Goal: Information Seeking & Learning: Understand process/instructions

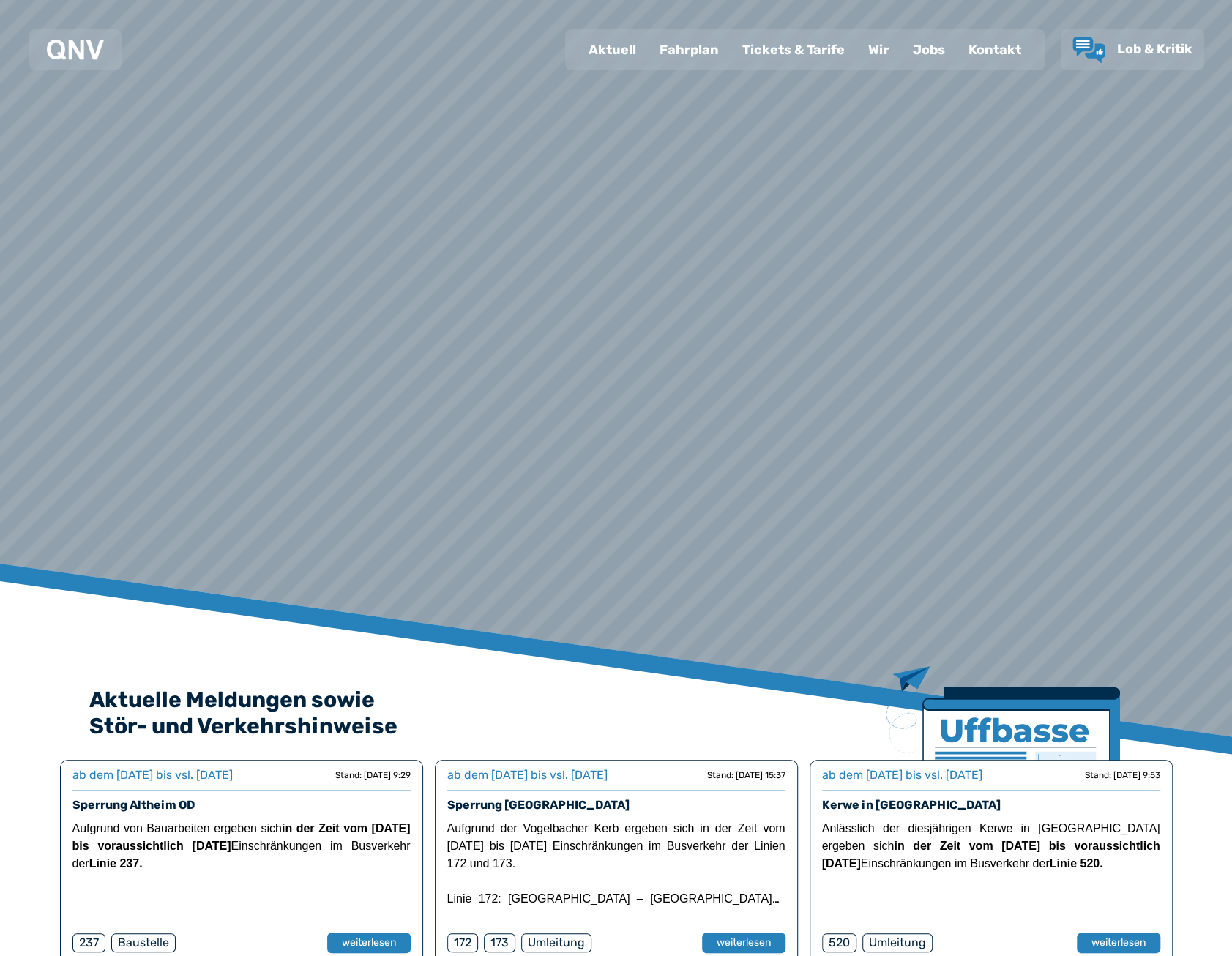
click at [708, 49] on div "Fahrplan" at bounding box center [688, 50] width 82 height 38
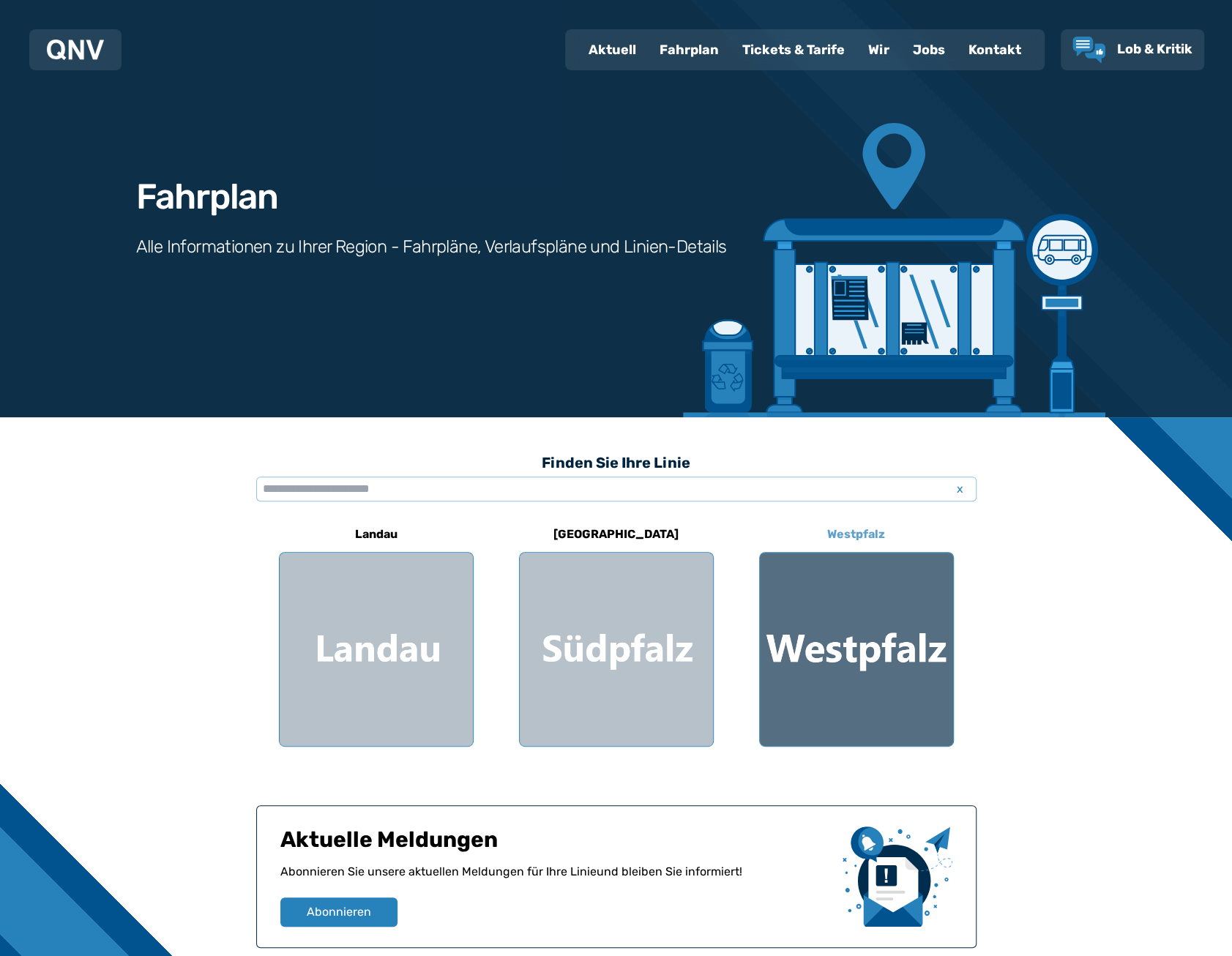
click at [835, 650] on div at bounding box center [857, 650] width 193 height 193
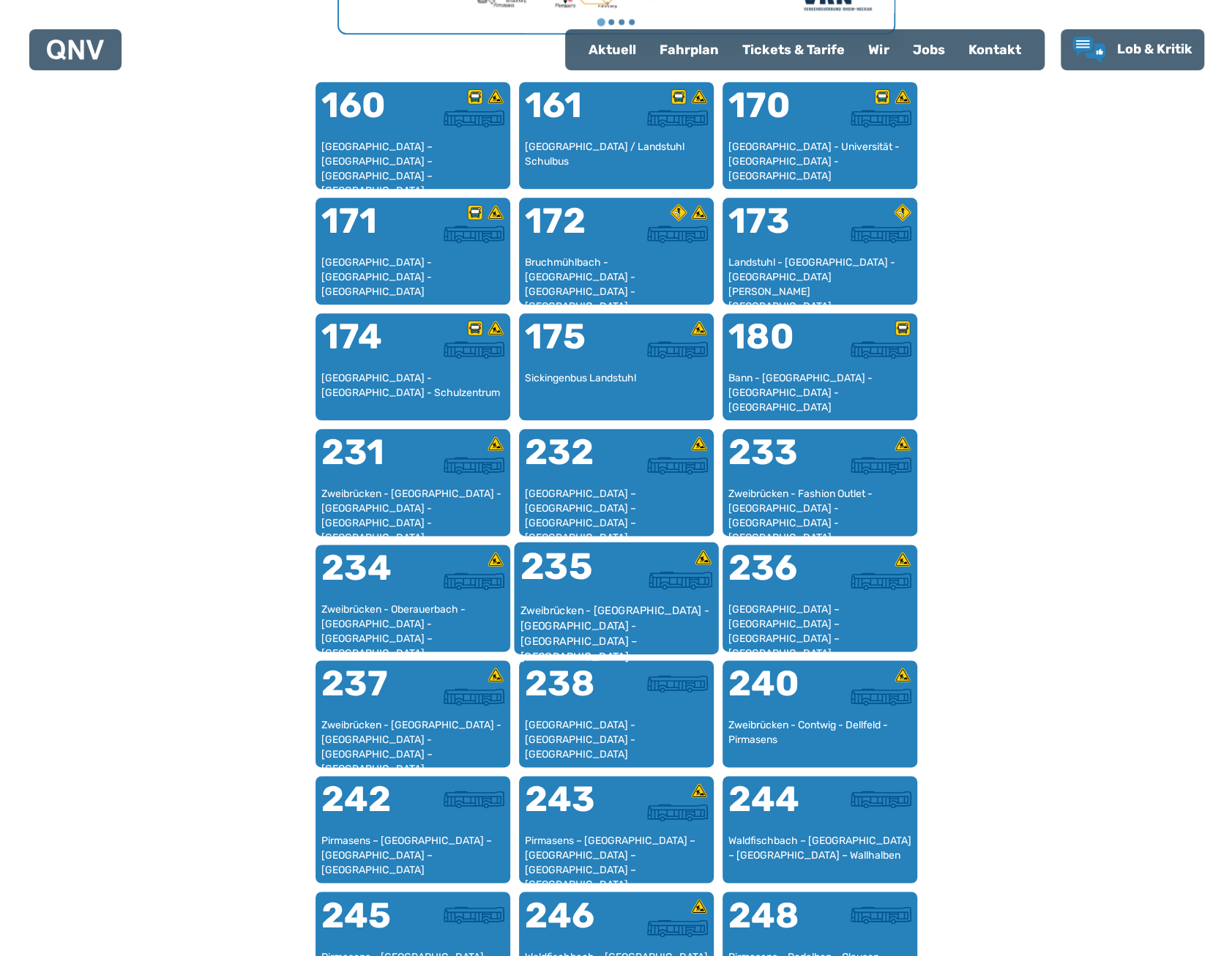
scroll to position [939, 0]
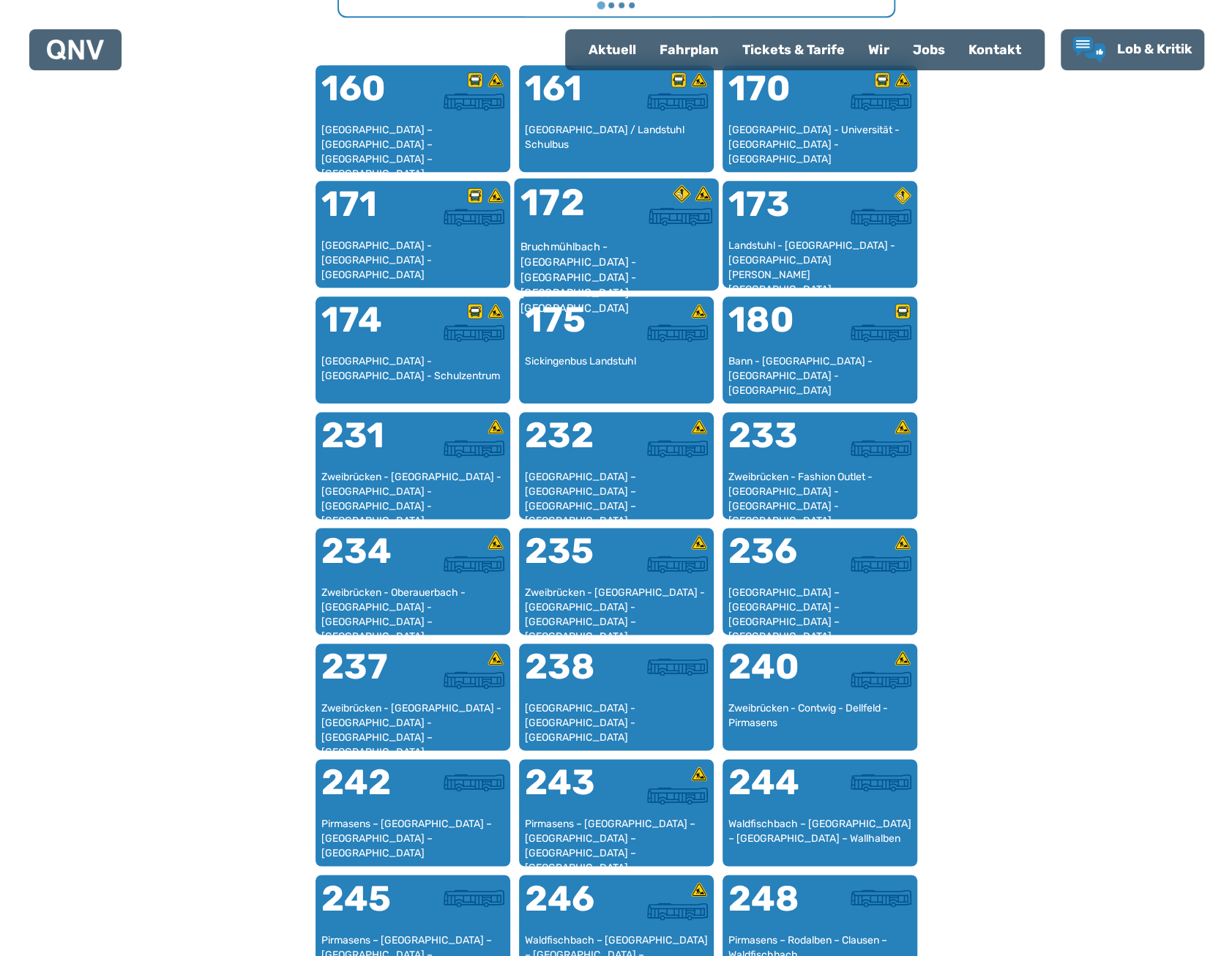
click at [554, 216] on div "172" at bounding box center [567, 212] width 96 height 55
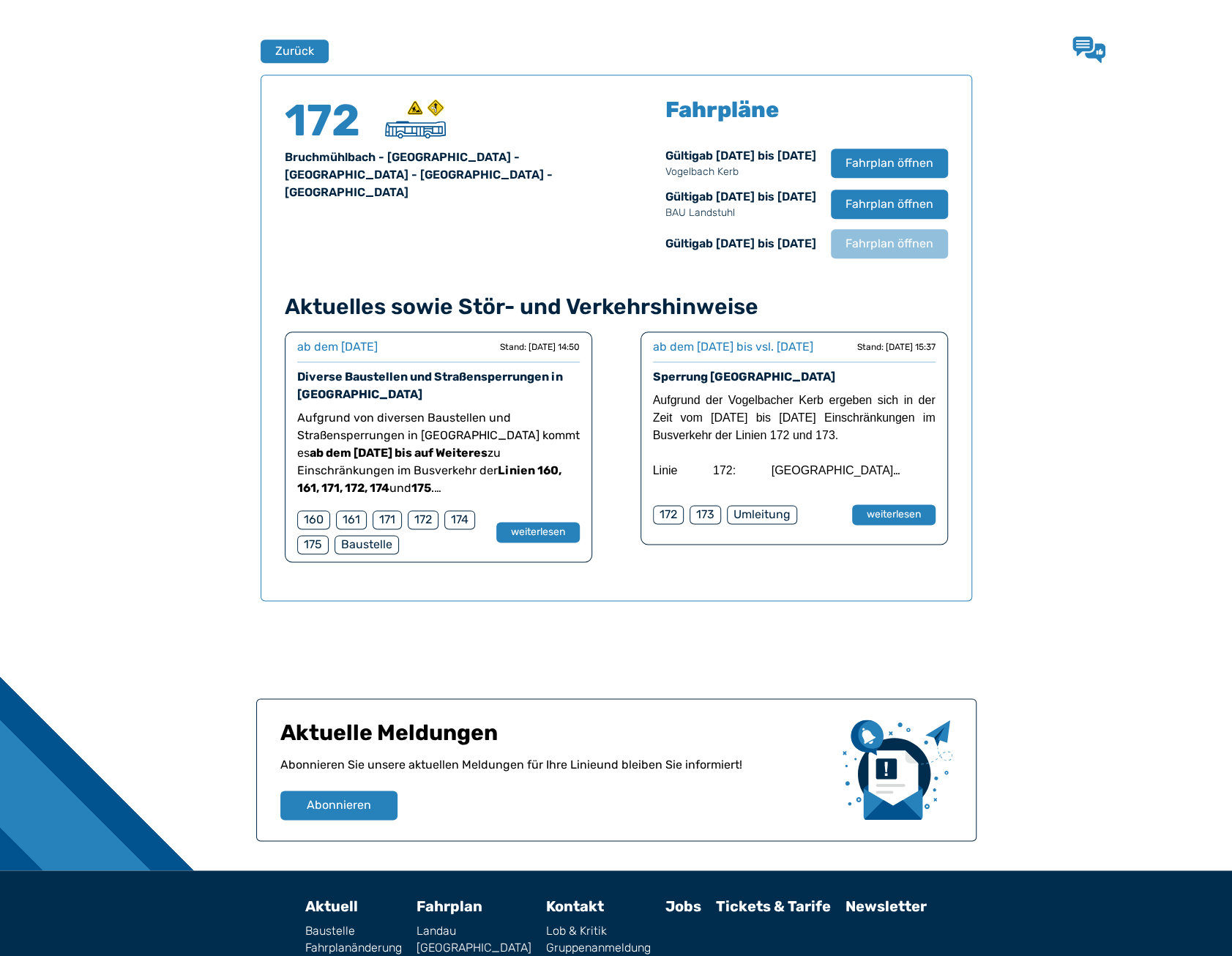
scroll to position [965, 0]
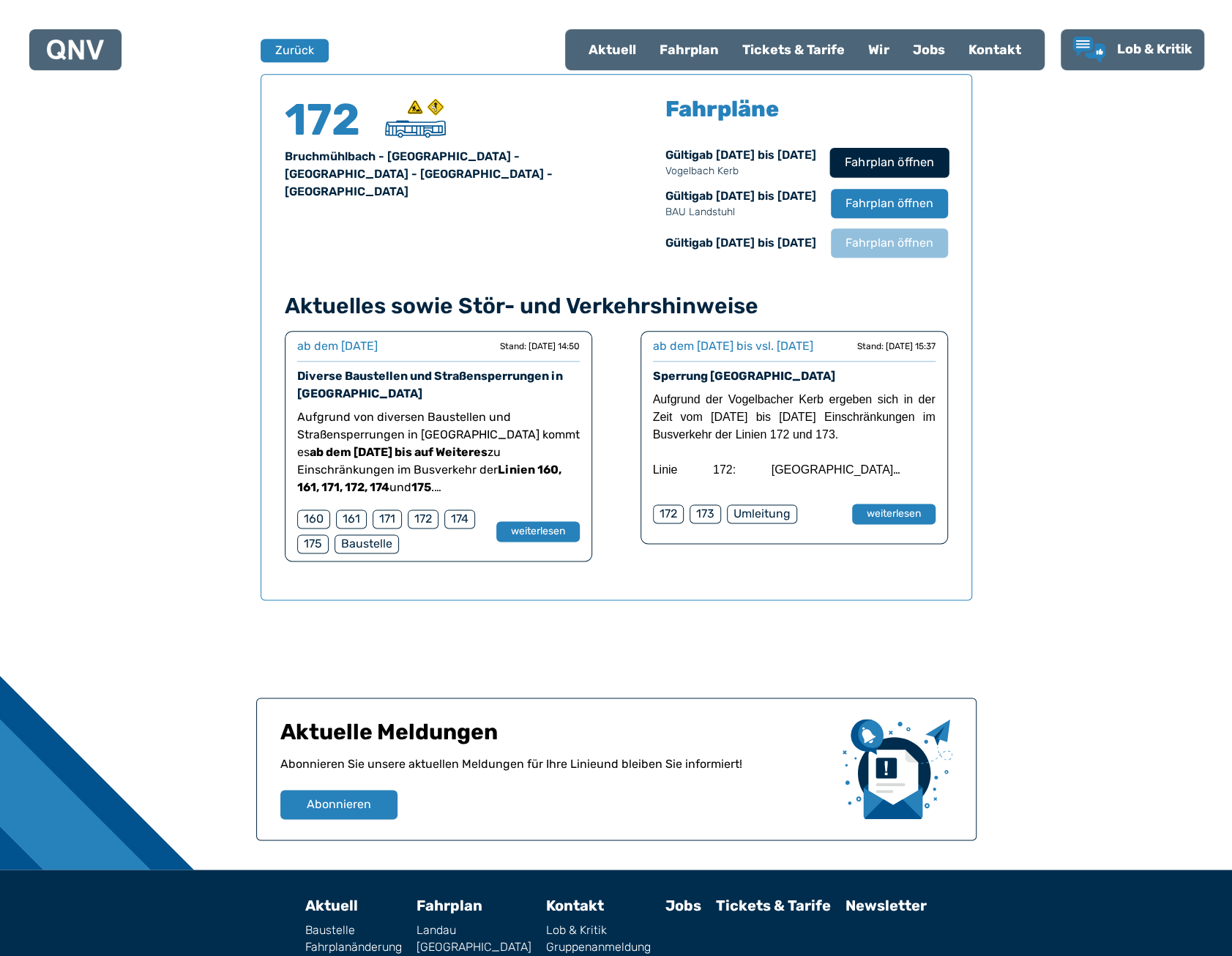
click at [871, 170] on span "Fahrplan öffnen" at bounding box center [888, 162] width 89 height 17
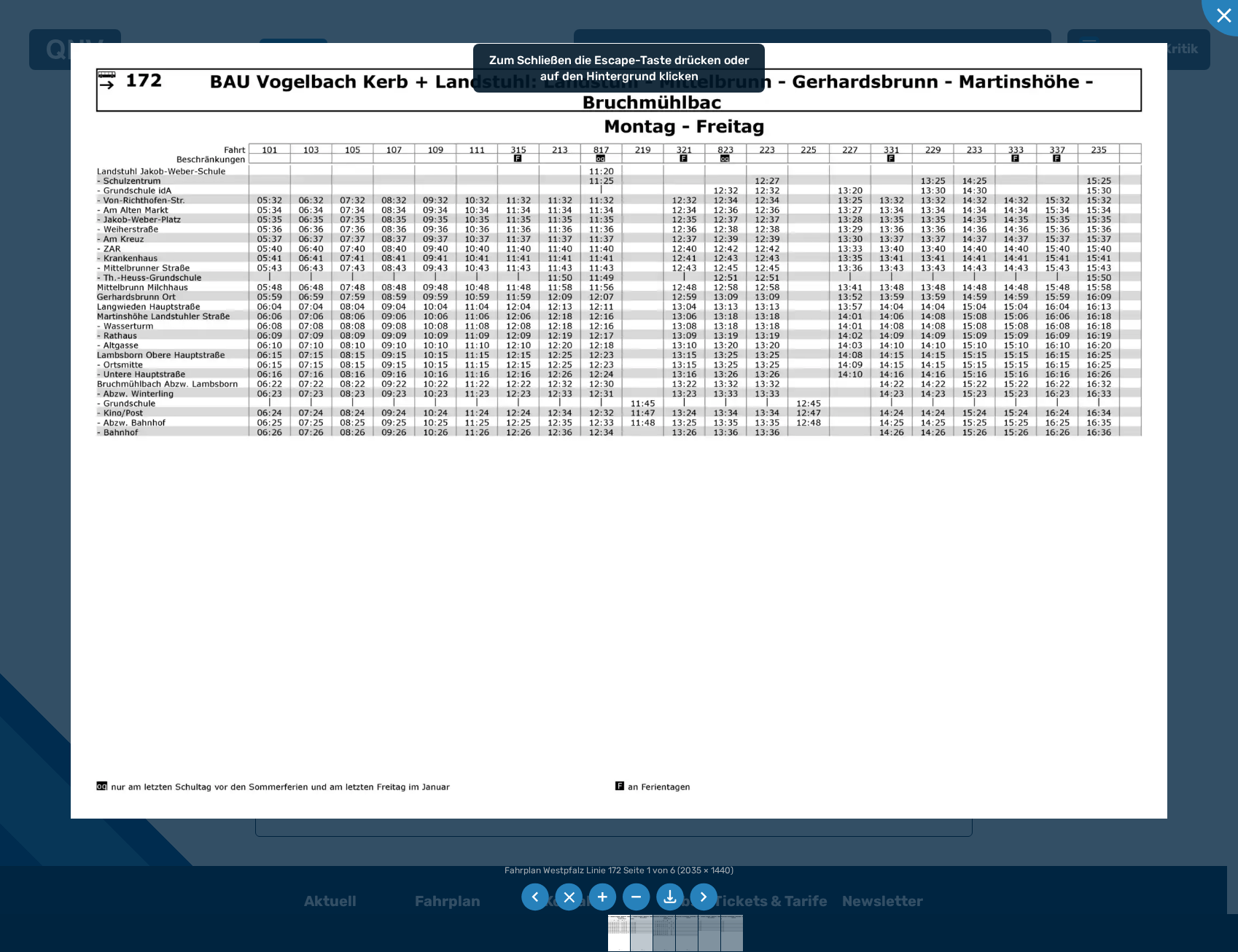
click at [636, 928] on img at bounding box center [642, 934] width 51 height 36
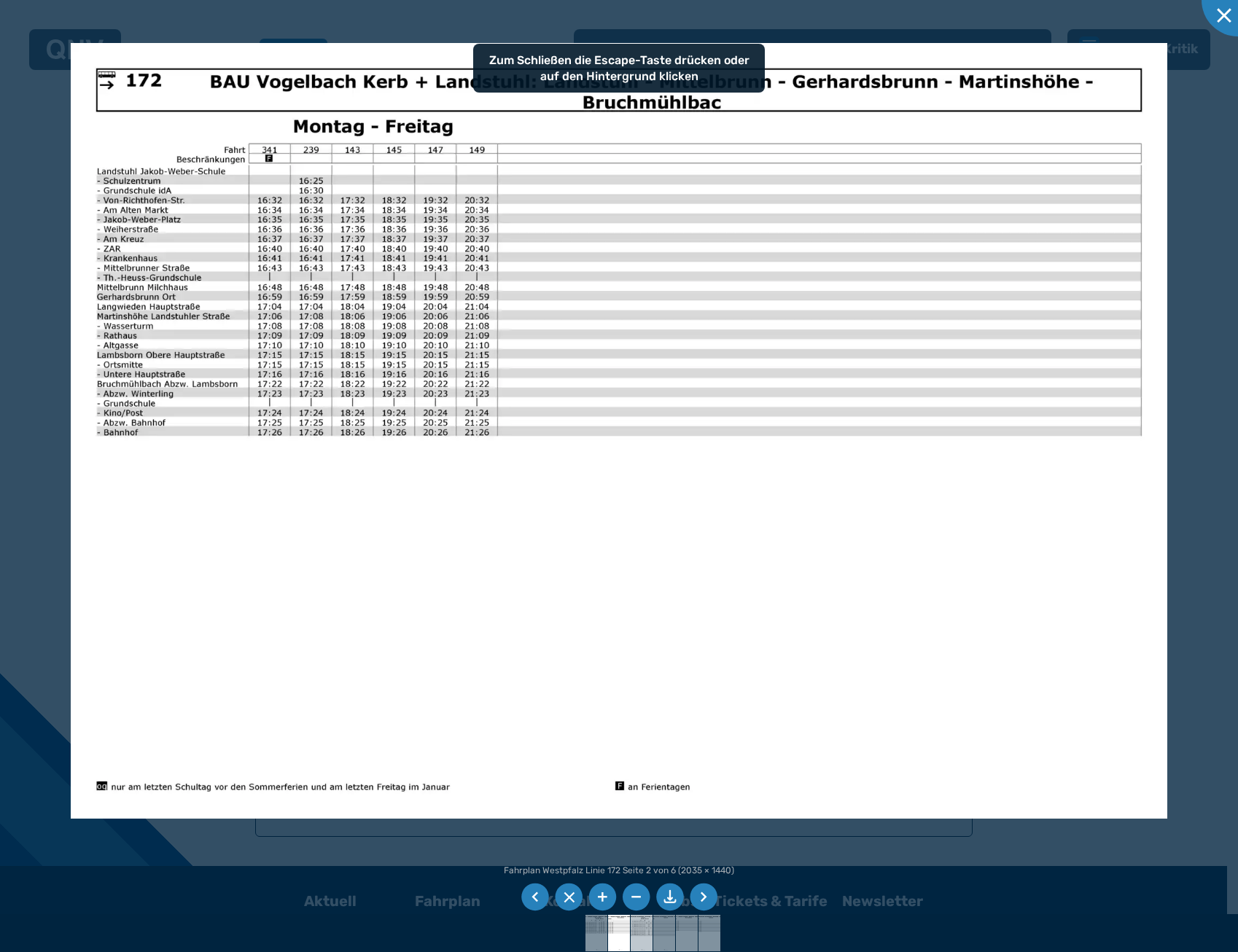
click at [638, 930] on img at bounding box center [642, 934] width 51 height 36
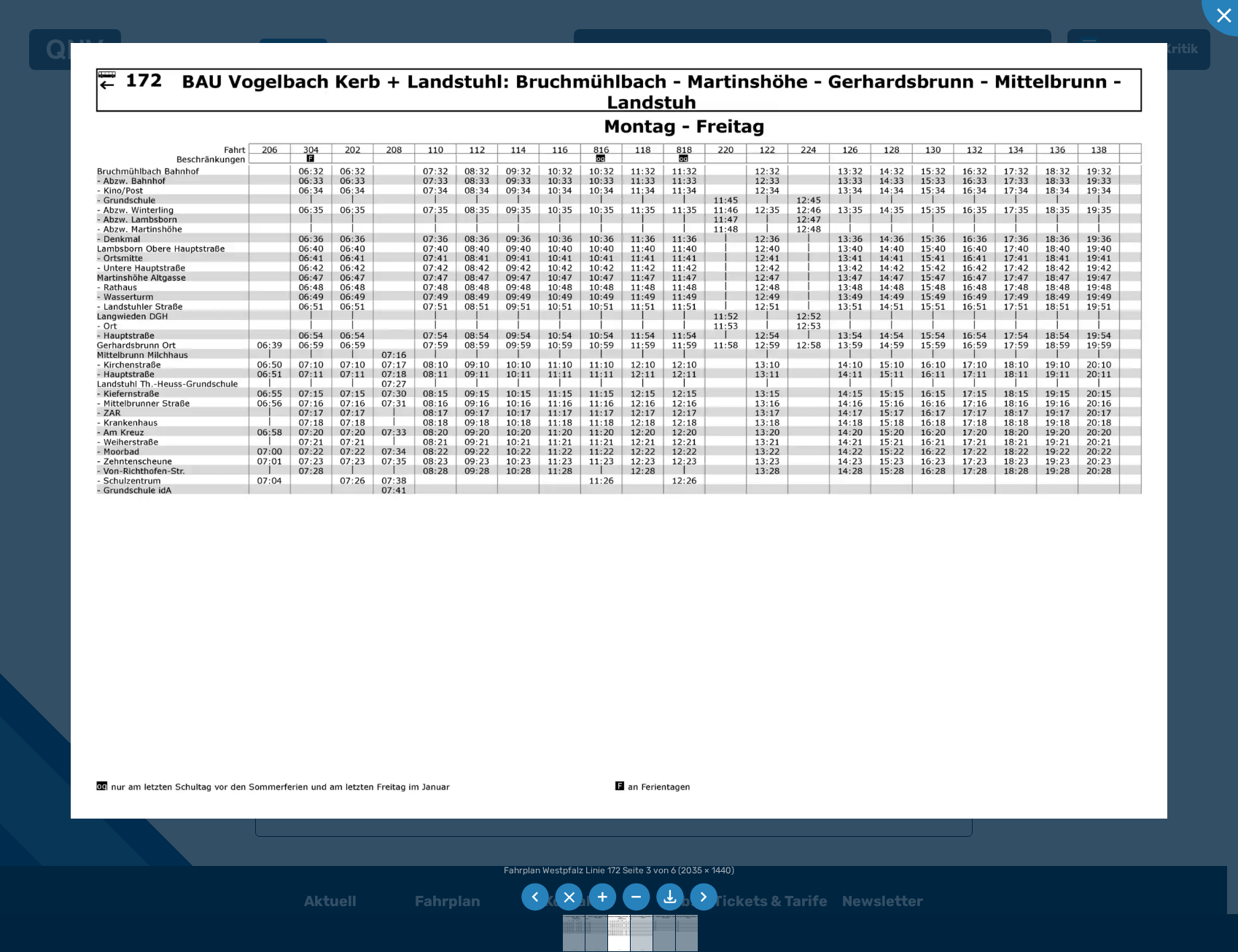
click at [651, 928] on img at bounding box center [642, 934] width 51 height 36
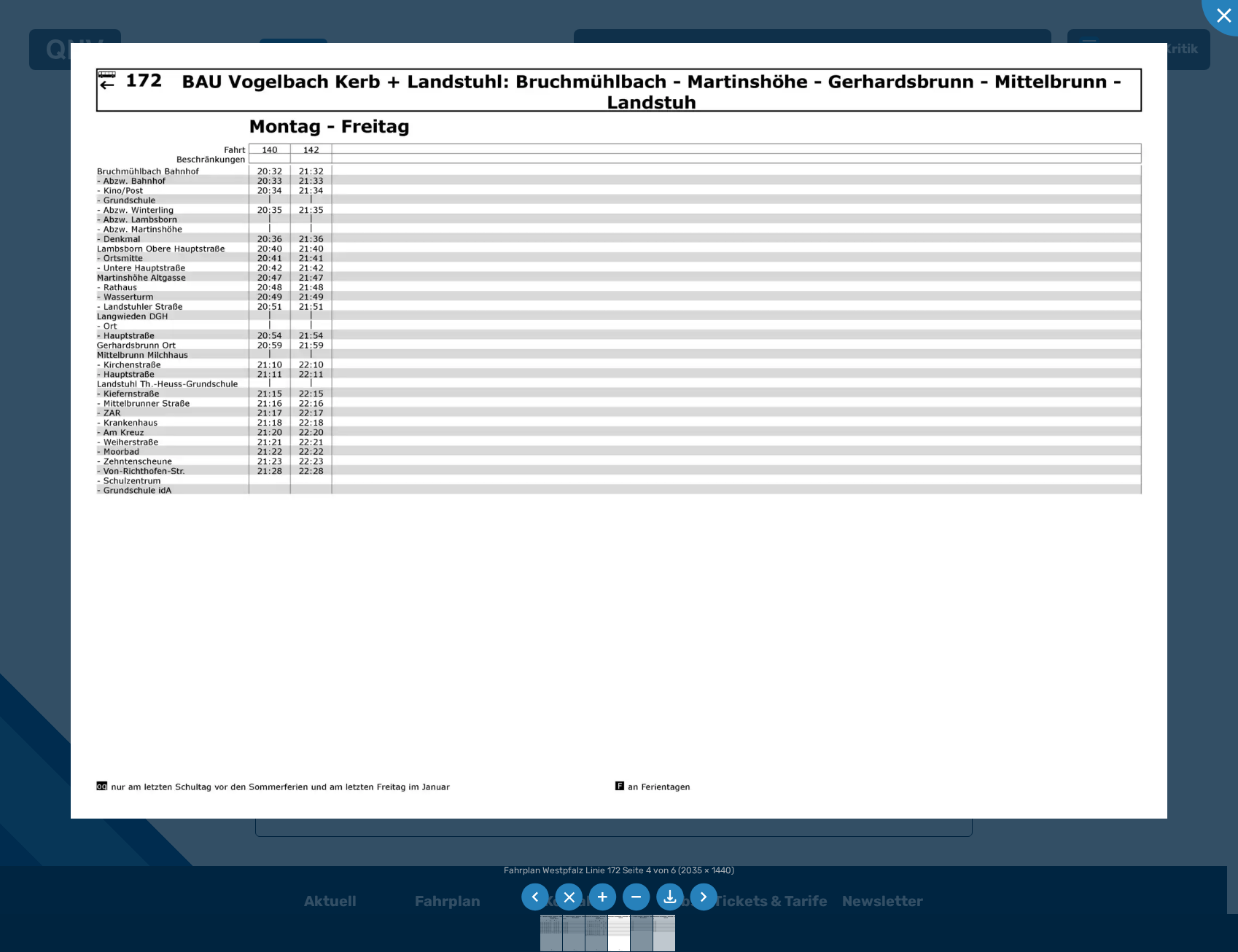
click at [658, 932] on img at bounding box center [664, 934] width 51 height 36
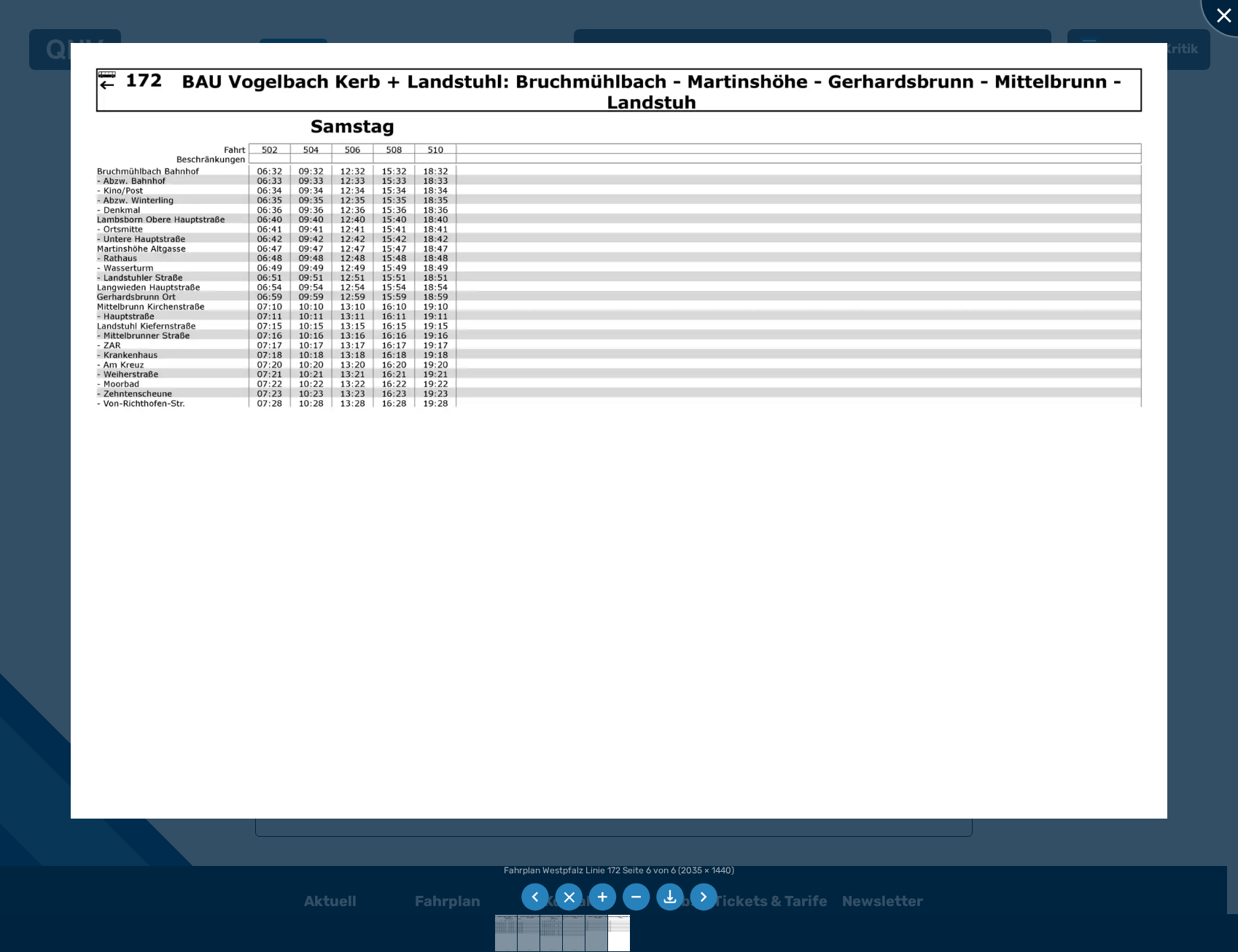
click at [1226, 3] on div at bounding box center [1238, 0] width 73 height 73
